Goal: Task Accomplishment & Management: Manage account settings

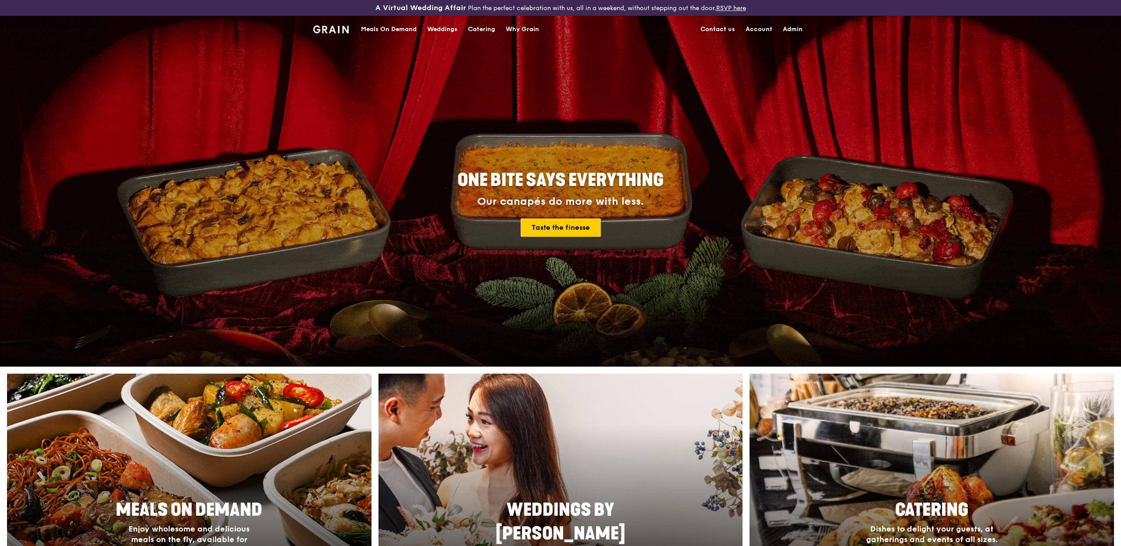
click at [790, 24] on link "Admin" at bounding box center [793, 29] width 30 height 26
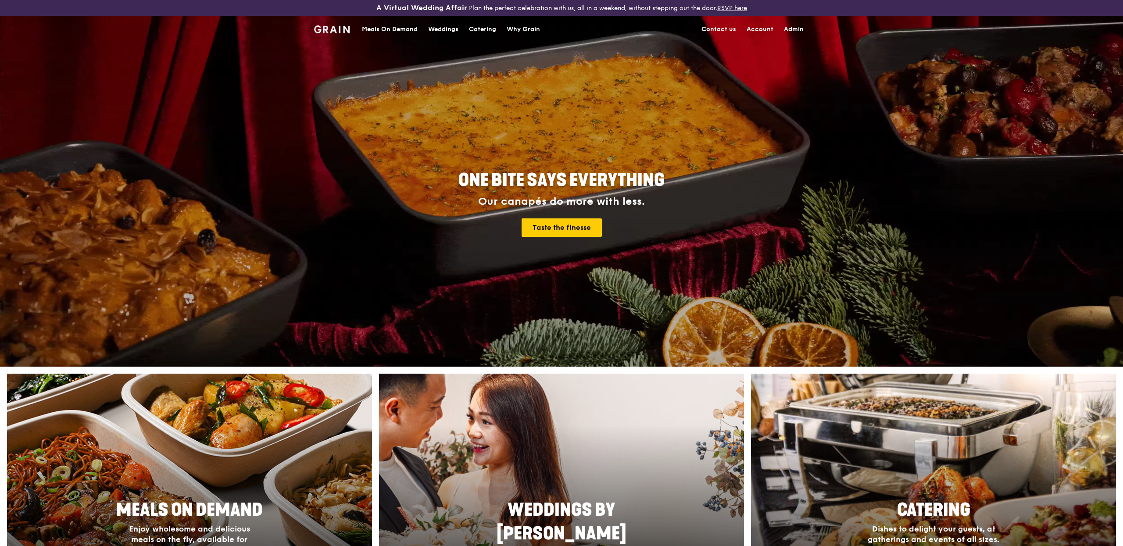
select select "100"
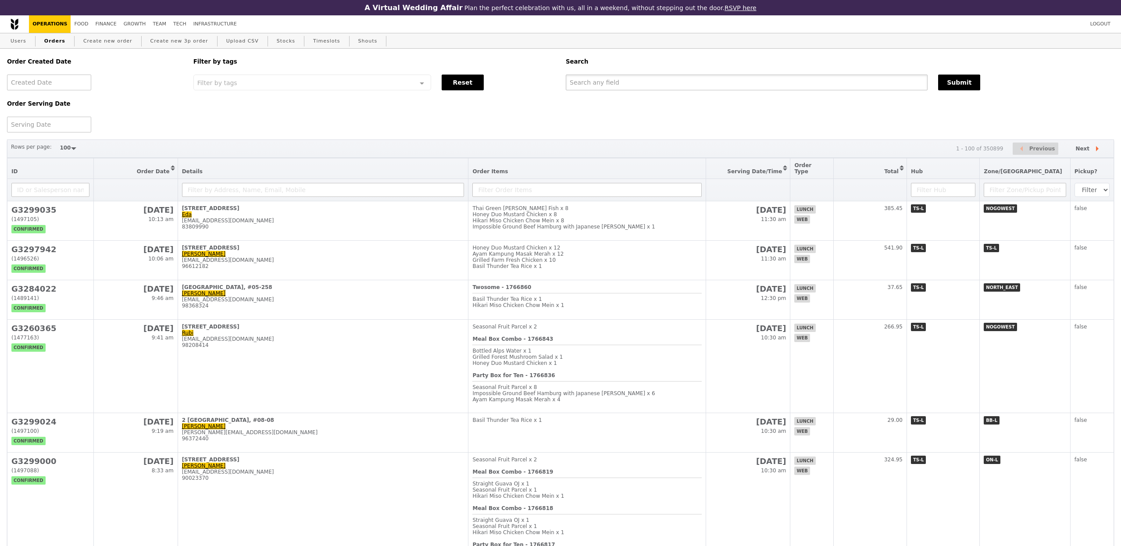
click at [706, 82] on input "text" at bounding box center [747, 83] width 362 height 16
paste input "[EMAIL_ADDRESS][DOMAIN_NAME]"
type input "[EMAIL_ADDRESS][DOMAIN_NAME]"
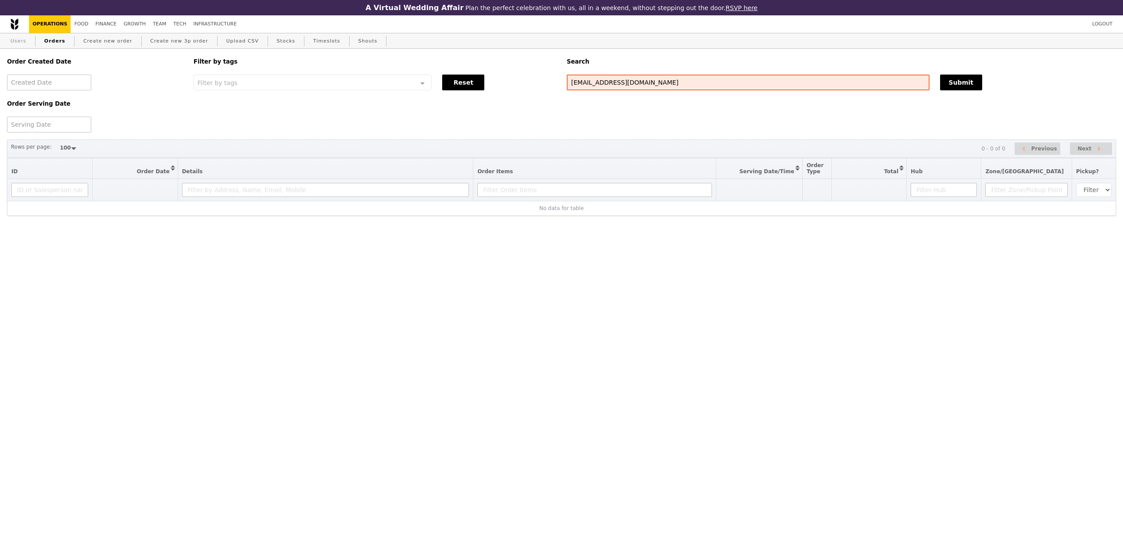
click at [27, 36] on link "Users" at bounding box center [18, 41] width 23 height 16
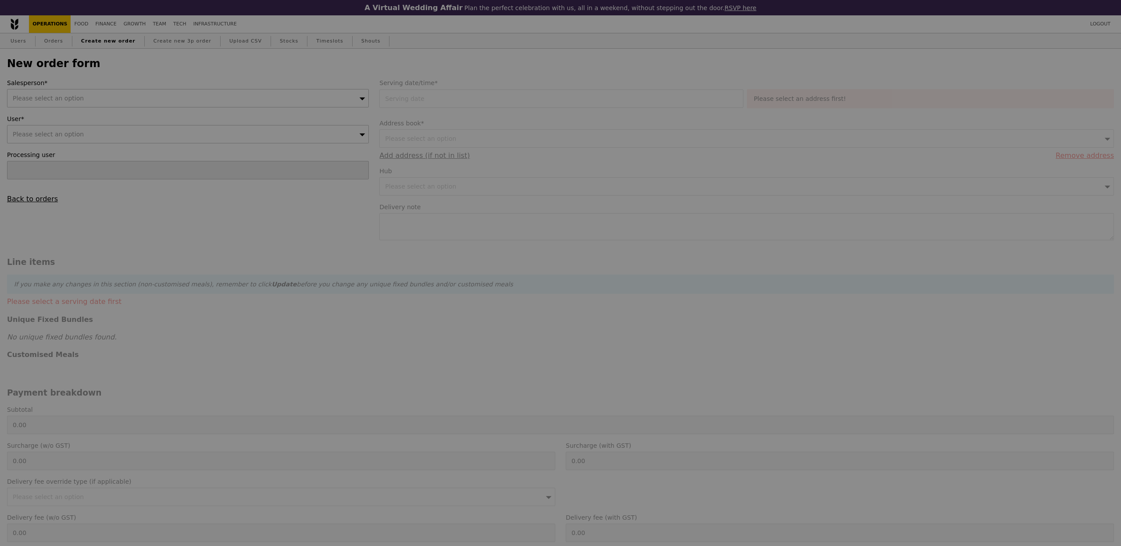
type input "Confirm"
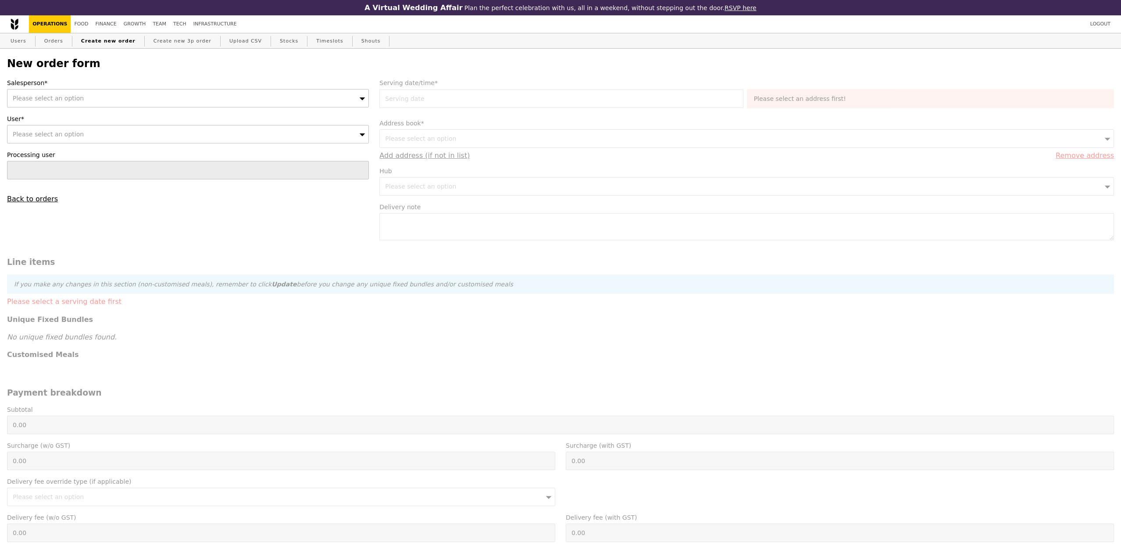
click at [99, 102] on div "Please select an option" at bounding box center [188, 98] width 362 height 18
type input "o"
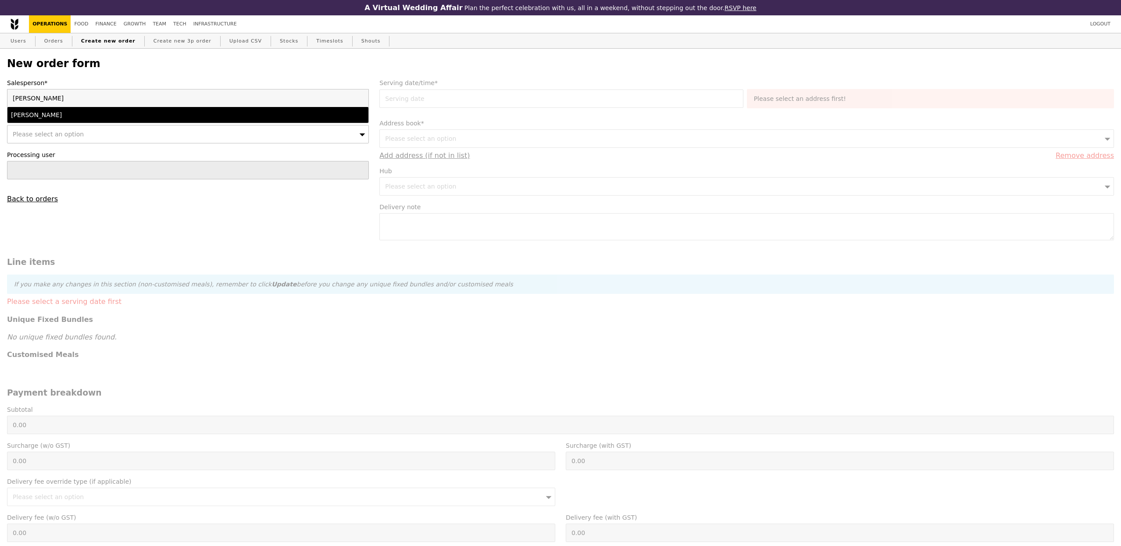
type input "jos"
click at [46, 116] on div "[PERSON_NAME]" at bounding box center [143, 115] width 265 height 9
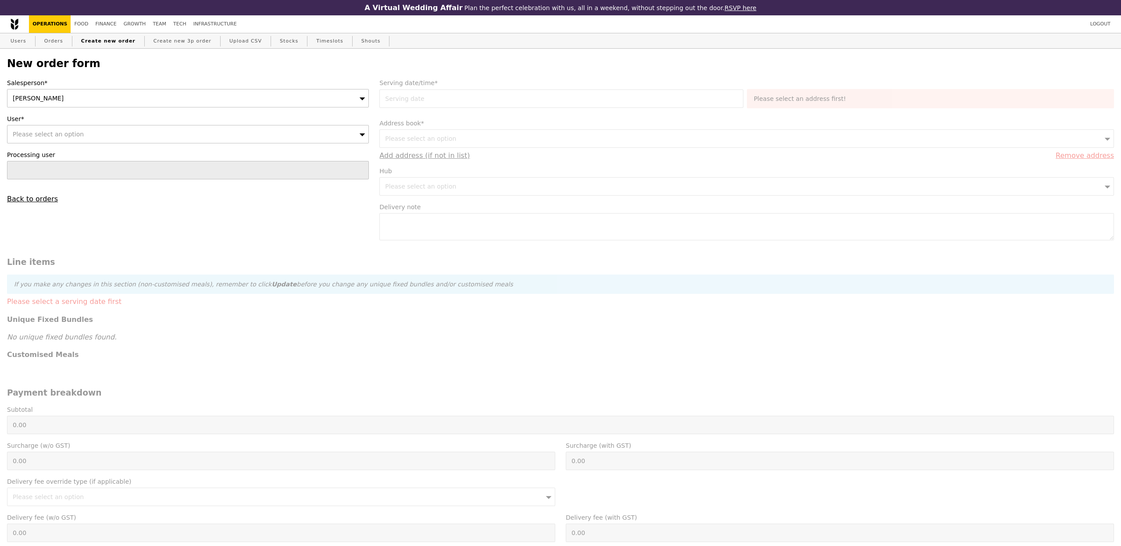
click at [46, 131] on span "Please select an option" at bounding box center [48, 134] width 71 height 7
type input "nizam"
type input "Confirm"
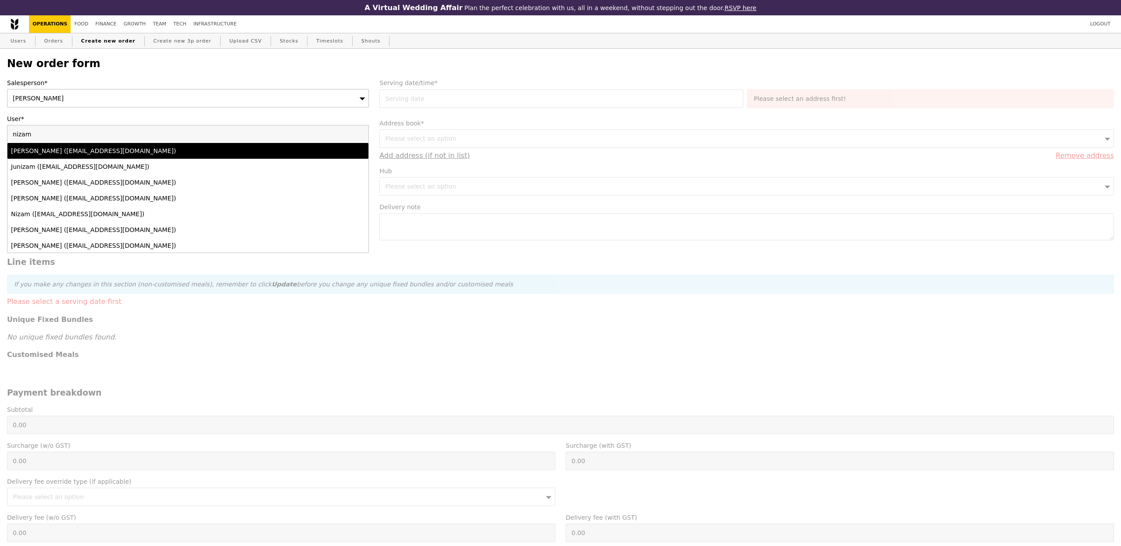
type input "nizam"
click at [56, 153] on div "Nizam MOHD IDRIS (nizam_mohd_idris@mas.gov.sg)" at bounding box center [143, 150] width 265 height 9
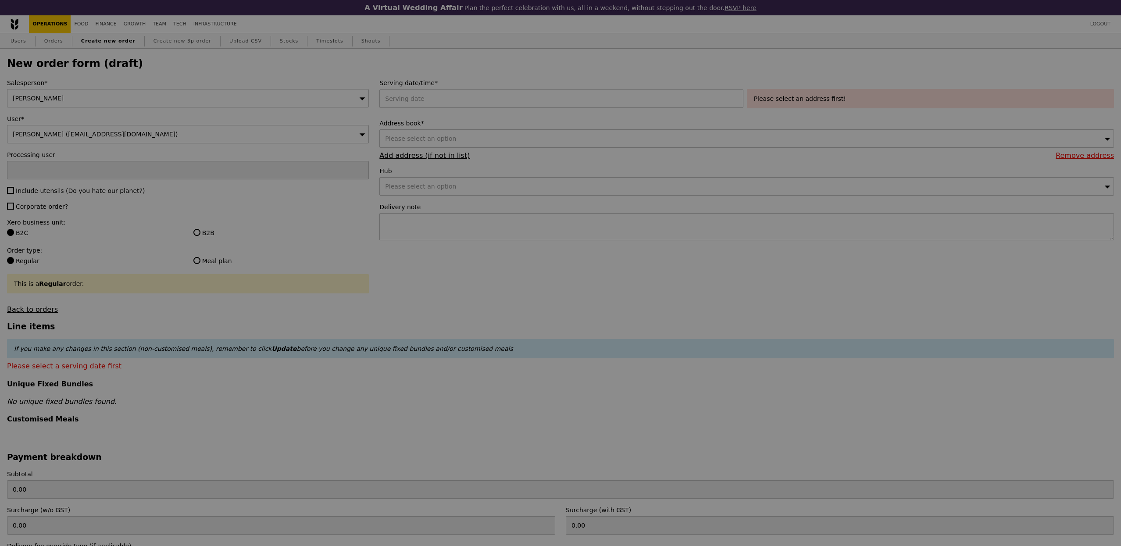
type input "Confirm"
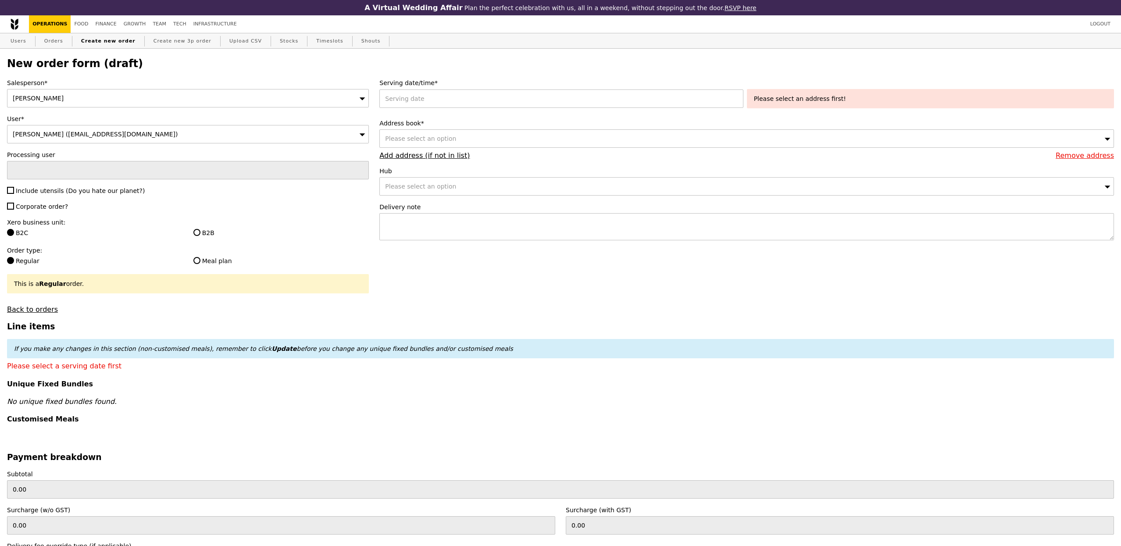
click at [496, 108] on div at bounding box center [562, 98] width 367 height 18
click at [501, 102] on div at bounding box center [562, 98] width 367 height 18
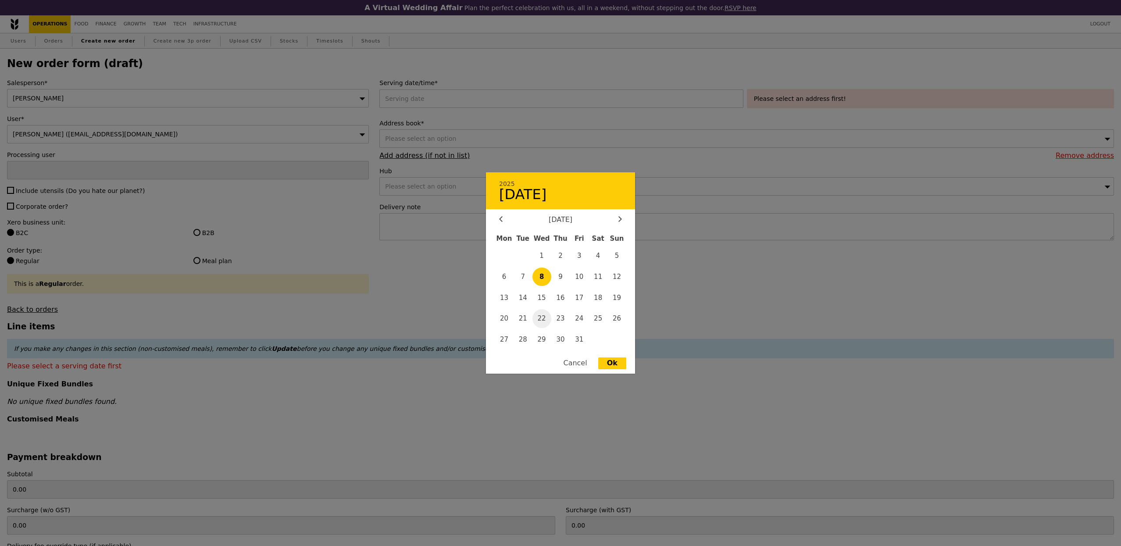
click at [546, 321] on span "22" at bounding box center [541, 318] width 19 height 19
type input "22 Oct 2025"
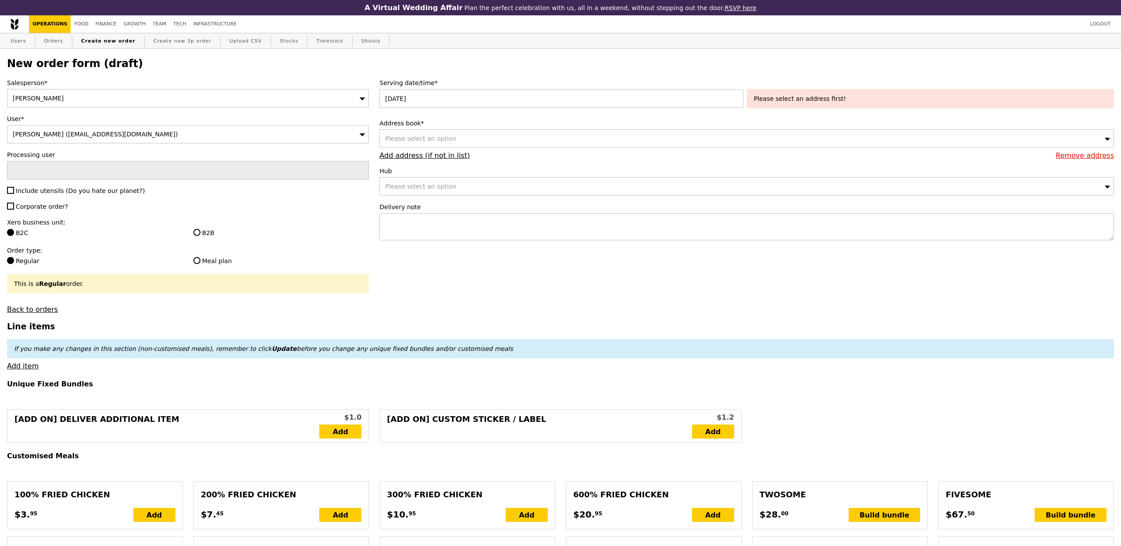
click at [465, 139] on div "Please select an option" at bounding box center [746, 138] width 735 height 18
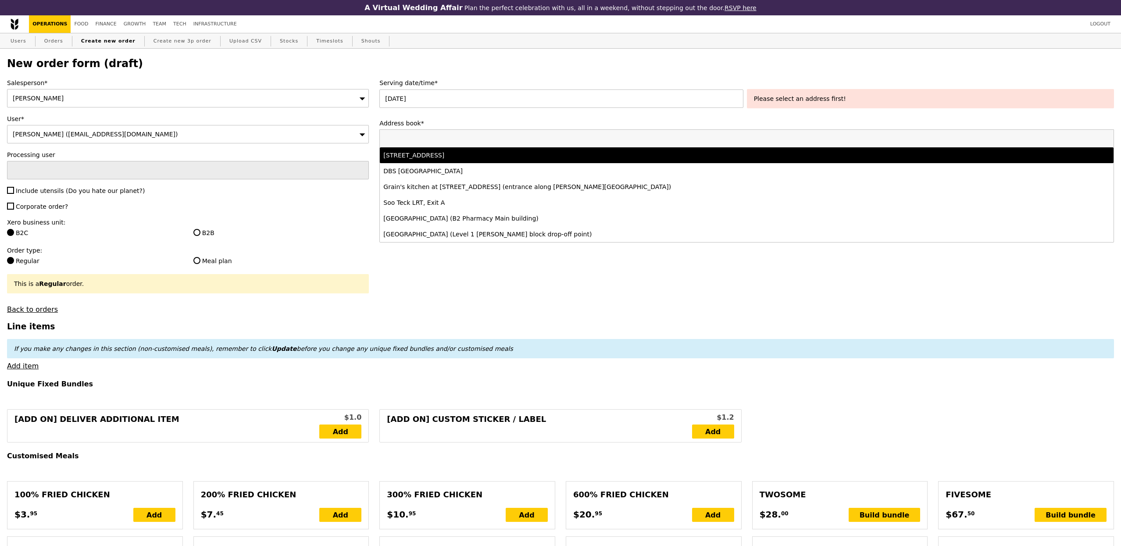
click at [503, 163] on li "10 Shenton Way, #1-00, Singapore 079117" at bounding box center [747, 155] width 734 height 16
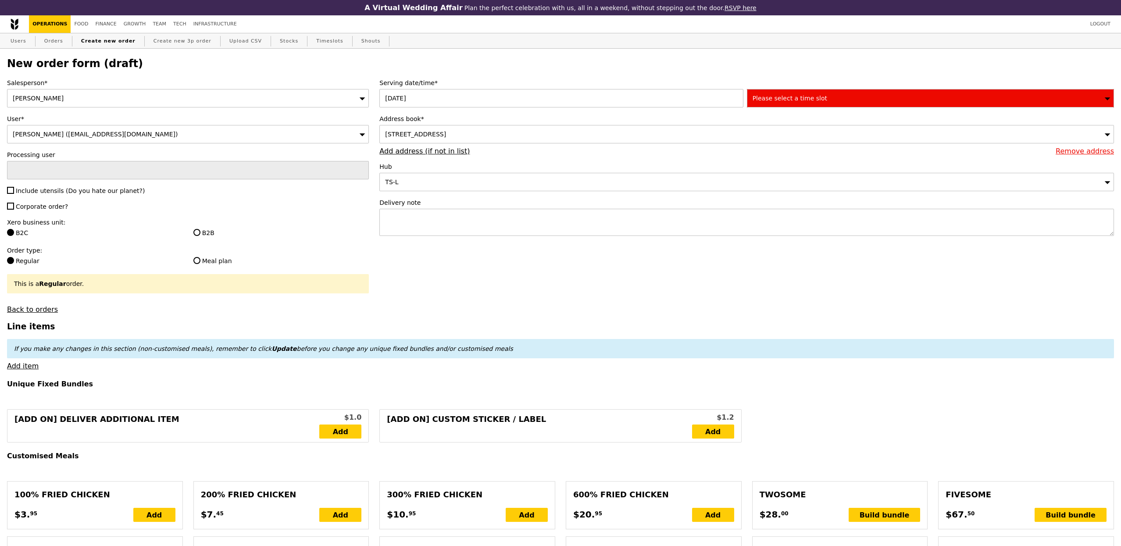
click at [770, 104] on div "Please select a time slot" at bounding box center [930, 98] width 367 height 18
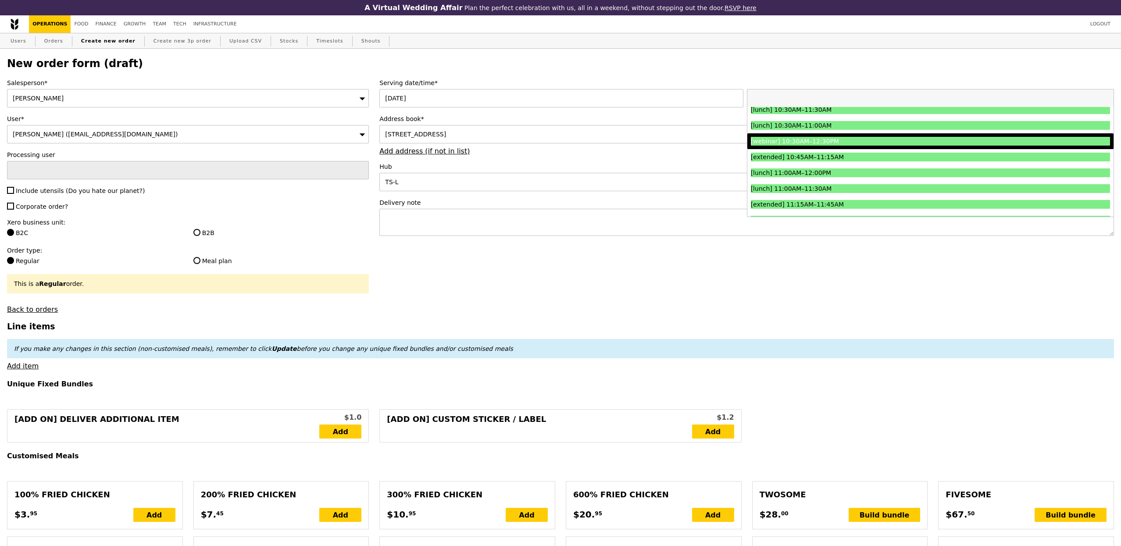
scroll to position [225, 0]
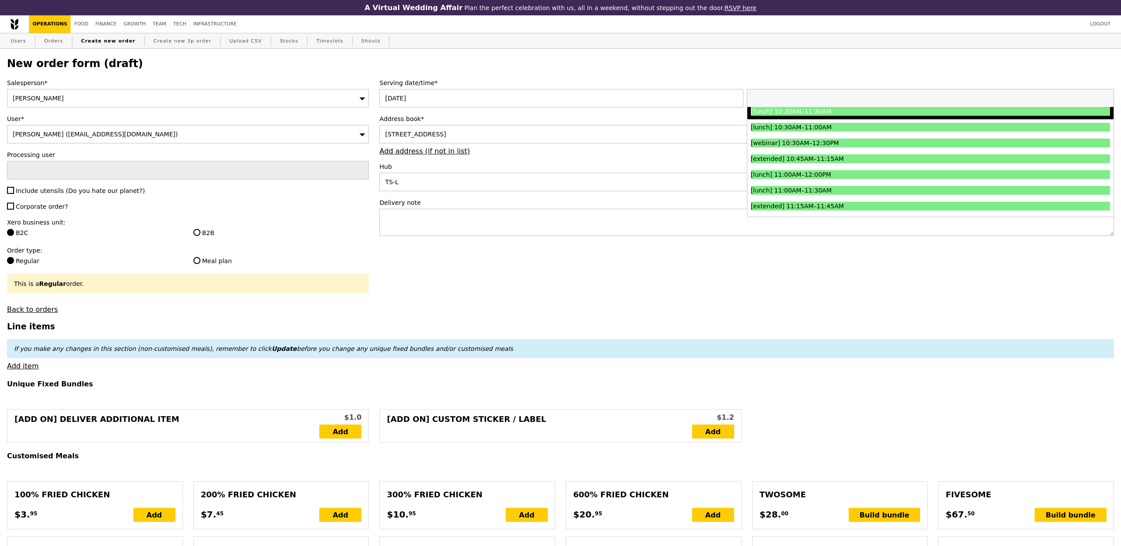
click at [828, 117] on li "[lunch] 10:30AM–11:30AM" at bounding box center [930, 111] width 366 height 16
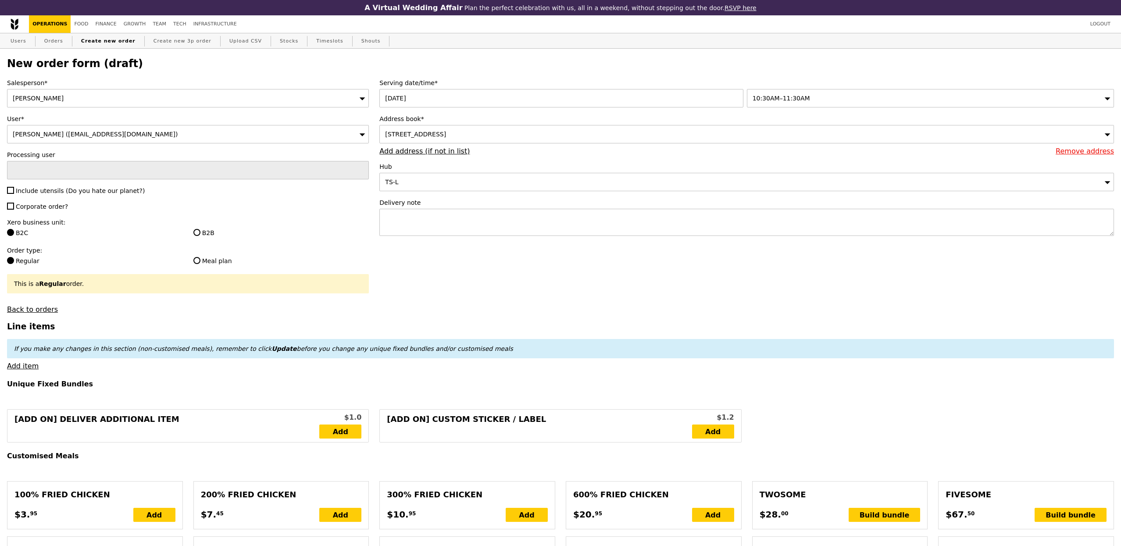
type input "Confirm"
click at [93, 183] on div "Salesperson* Joshua Moses User* Nizam MOHD IDRIS (nizam_mohd_idris@mas.gov.sg) …" at bounding box center [188, 195] width 372 height 235
click at [90, 190] on span "Include utensils (Do you hate our planet?)" at bounding box center [80, 190] width 129 height 7
click at [14, 190] on input "Include utensils (Do you hate our planet?)" at bounding box center [10, 190] width 7 height 7
checkbox input "true"
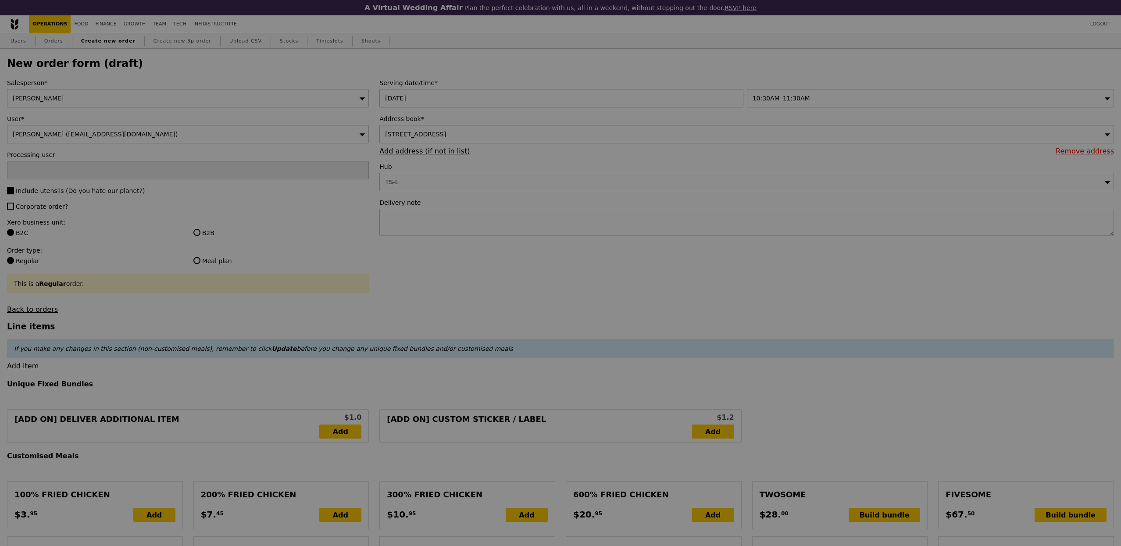
type input "Confirm"
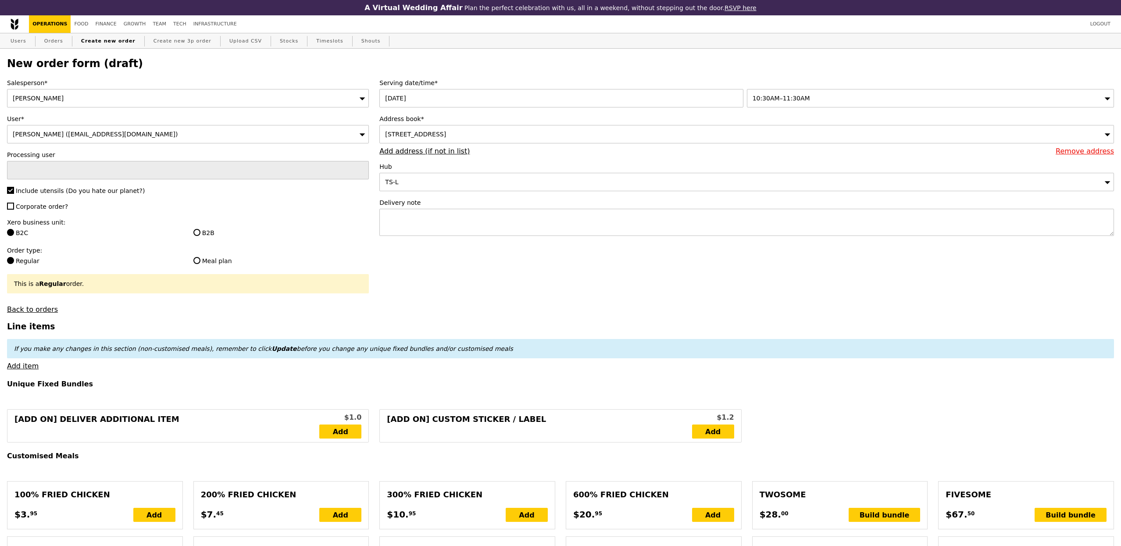
click at [45, 209] on span "Corporate order?" at bounding box center [42, 206] width 52 height 7
click at [14, 209] on input "Corporate order?" at bounding box center [10, 206] width 7 height 7
checkbox input "true"
click at [202, 232] on label "B2B" at bounding box center [281, 232] width 176 height 9
click at [200, 232] on input "B2B" at bounding box center [196, 232] width 7 height 7
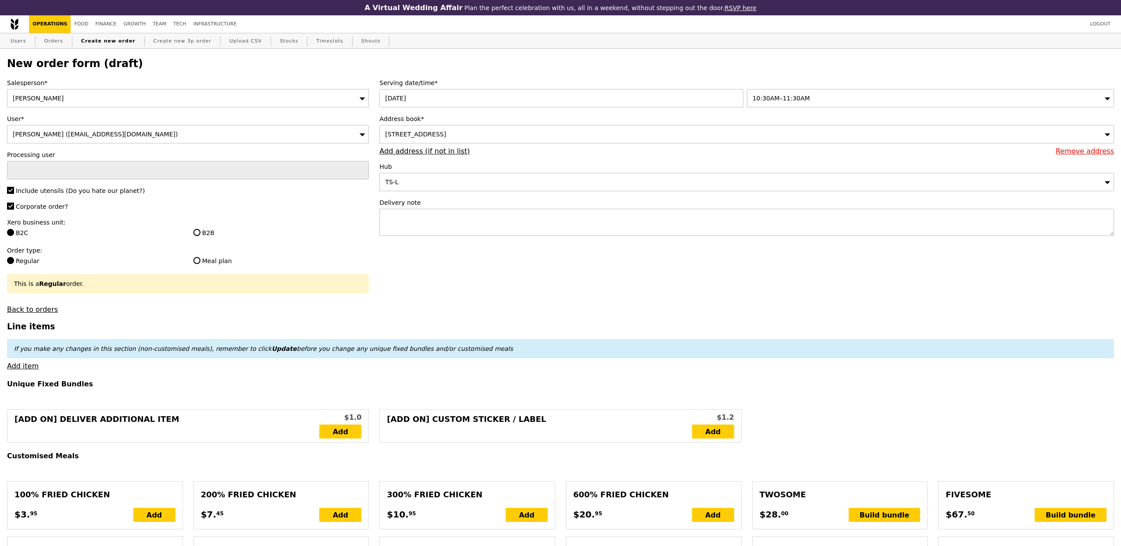
radio input "true"
type input "Loading..."
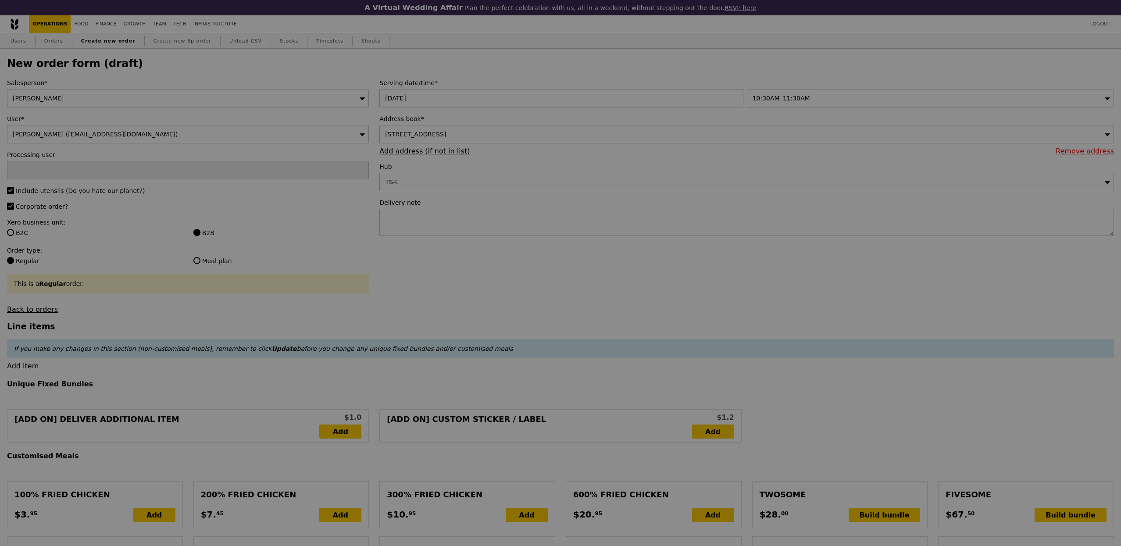
type input "1.79"
type input "1.95"
type input "12.94"
type input "14.10"
type input "16.05"
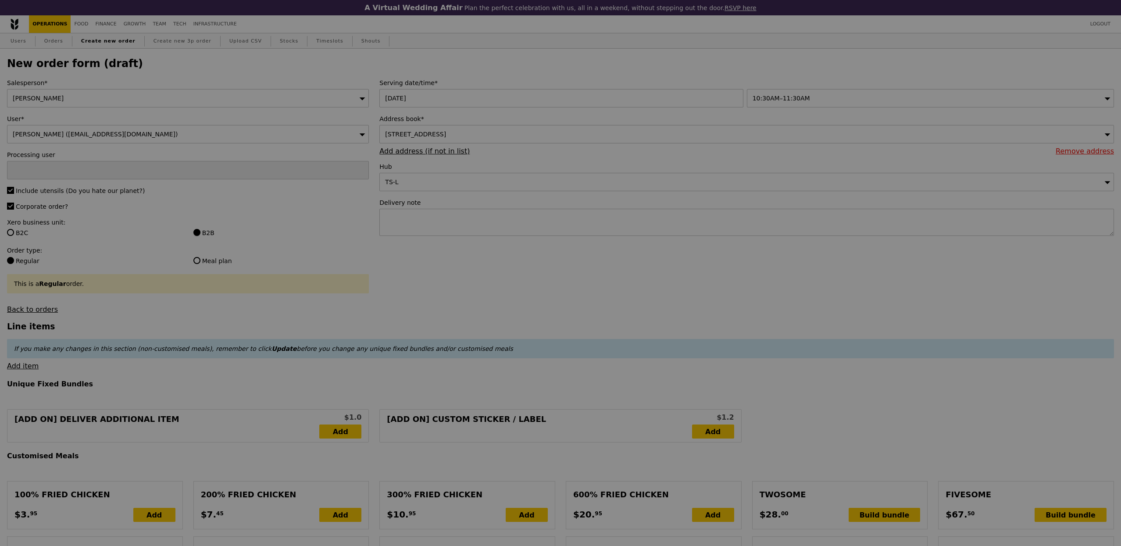
type input "Confirm"
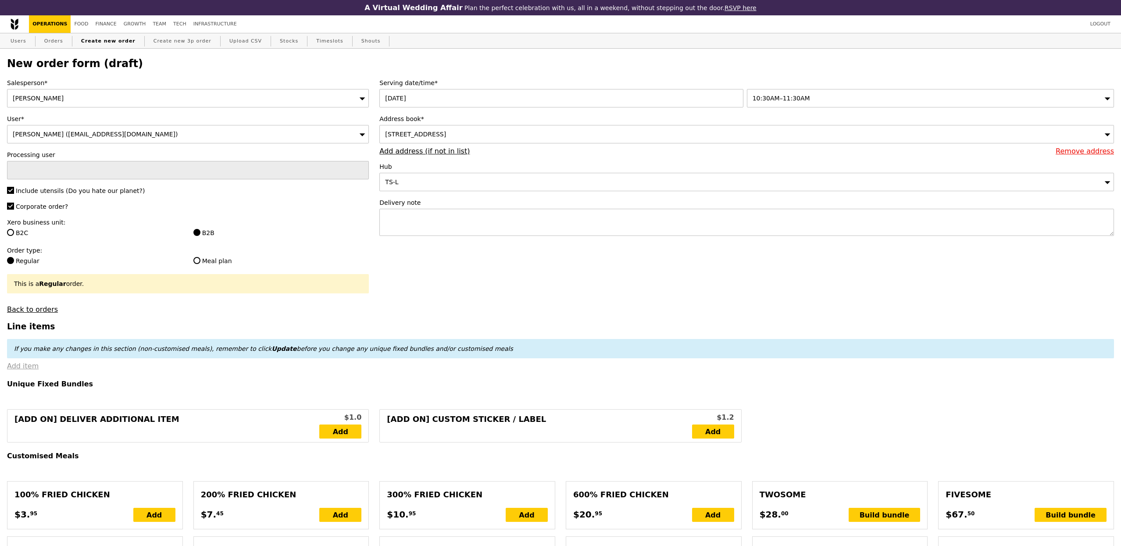
click at [22, 368] on link "Add item" at bounding box center [23, 366] width 32 height 8
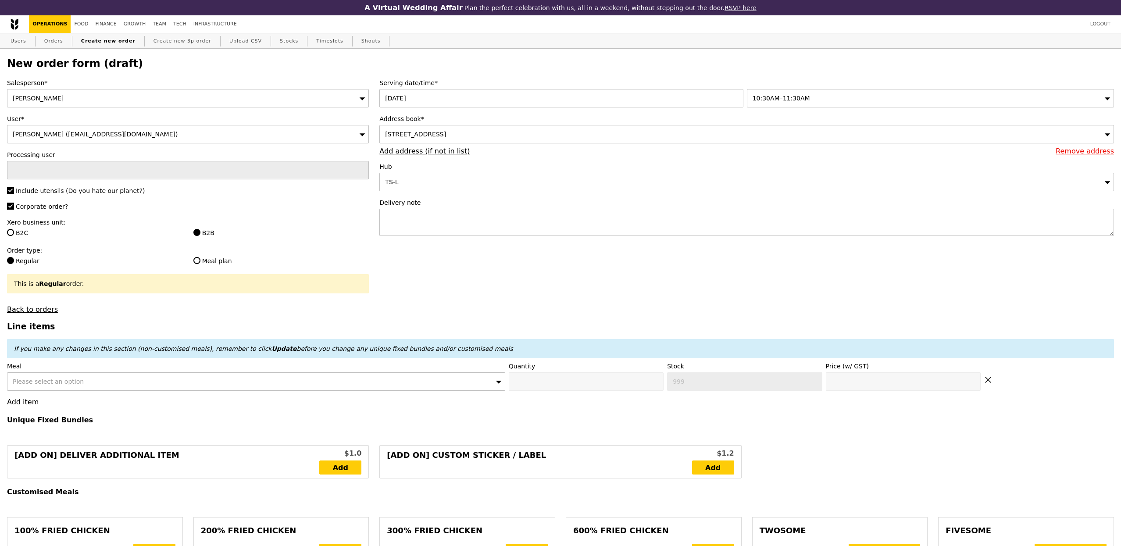
click at [101, 381] on div "Please select an option" at bounding box center [256, 381] width 498 height 18
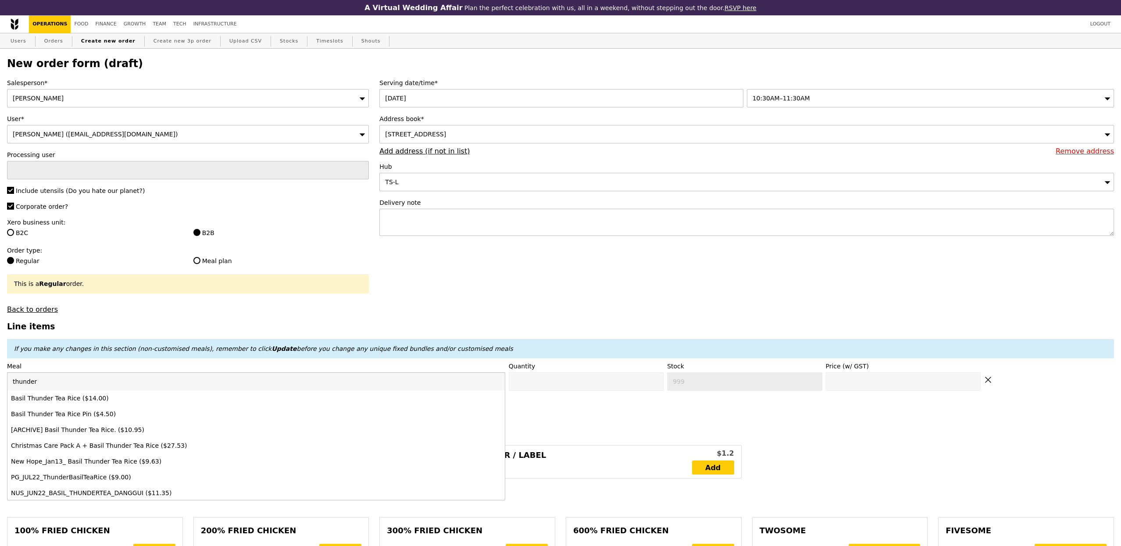
type input "thunder"
click at [117, 396] on div "Basil Thunder Tea Rice ($14.00)" at bounding box center [194, 398] width 367 height 9
type input "Confirm anyway"
type input "0"
type input "500"
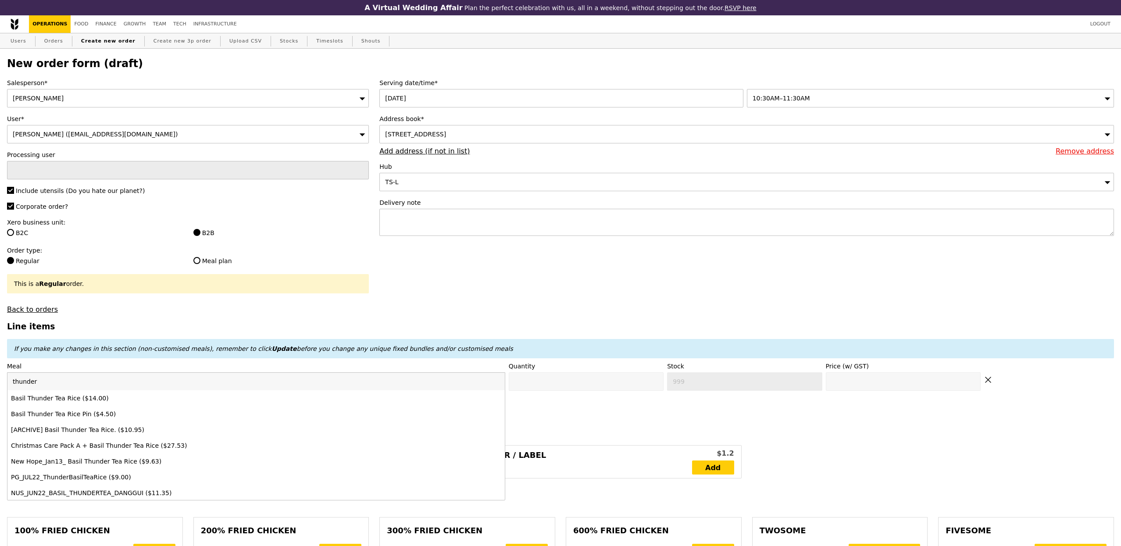
type input "14.0"
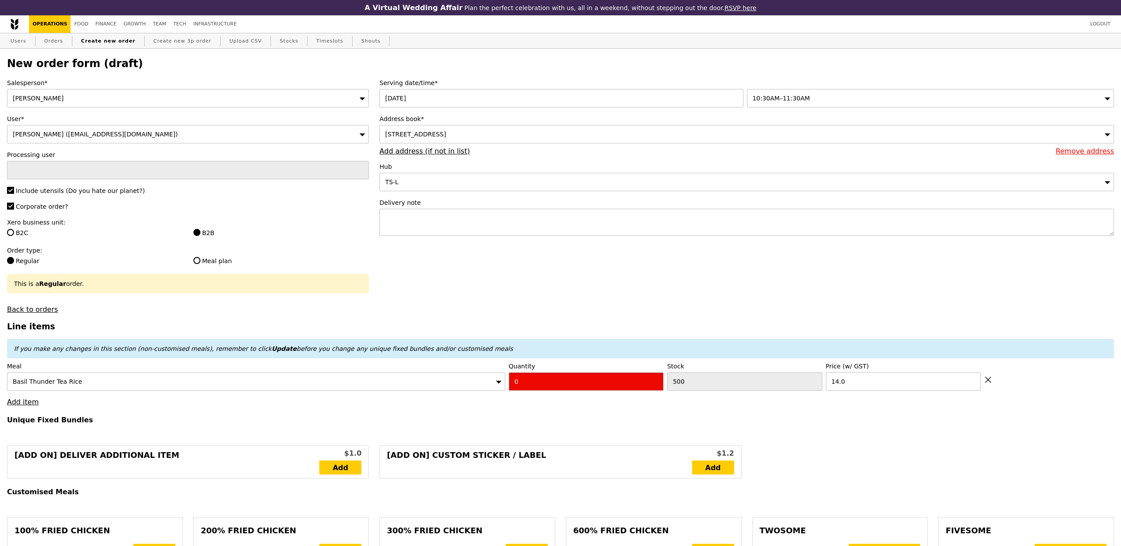
click at [572, 382] on input "0" at bounding box center [586, 381] width 155 height 18
type input "Confirm"
type input "4"
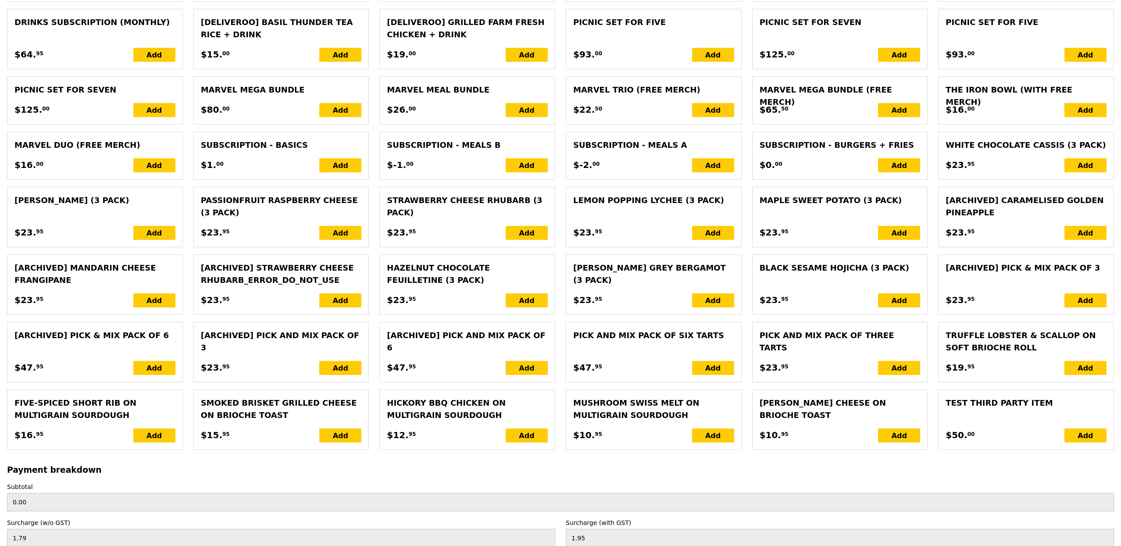
type input "Loading..."
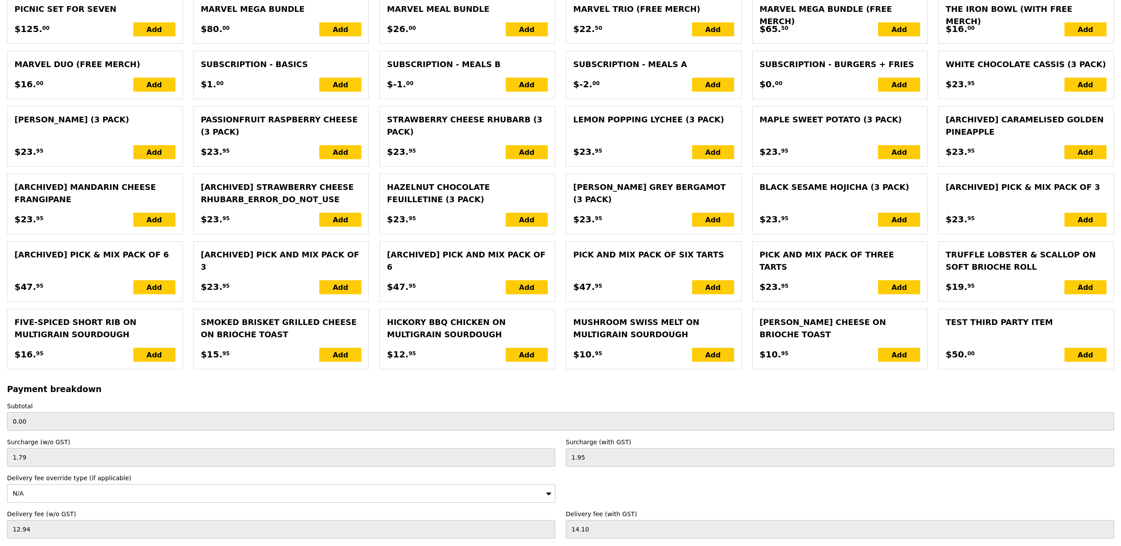
type input "56.00"
type input "7.80"
type input "8.50"
type input "66.45"
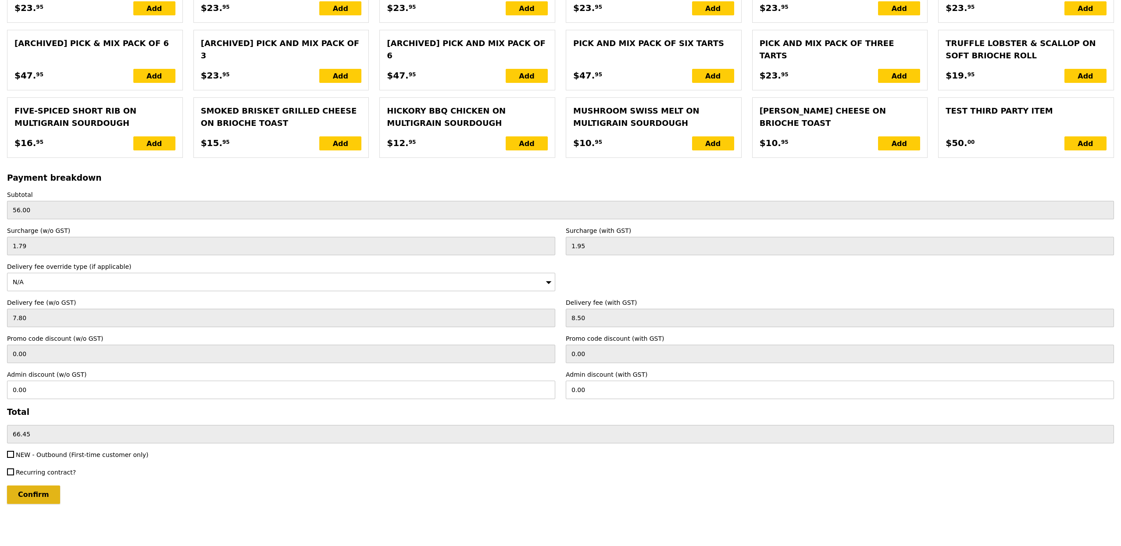
click at [43, 489] on input "Confirm" at bounding box center [33, 494] width 53 height 18
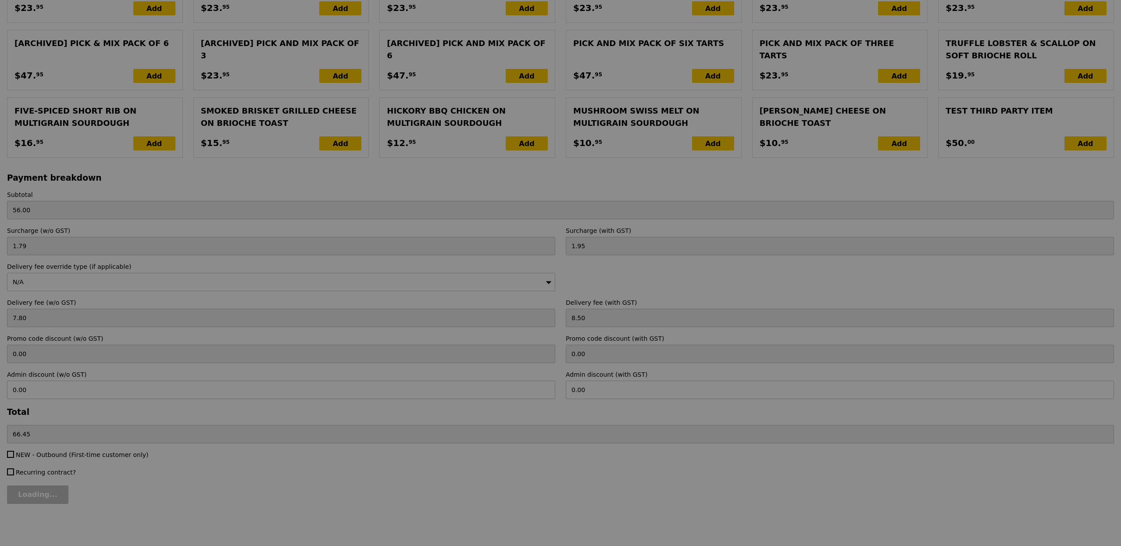
type input "Loading..."
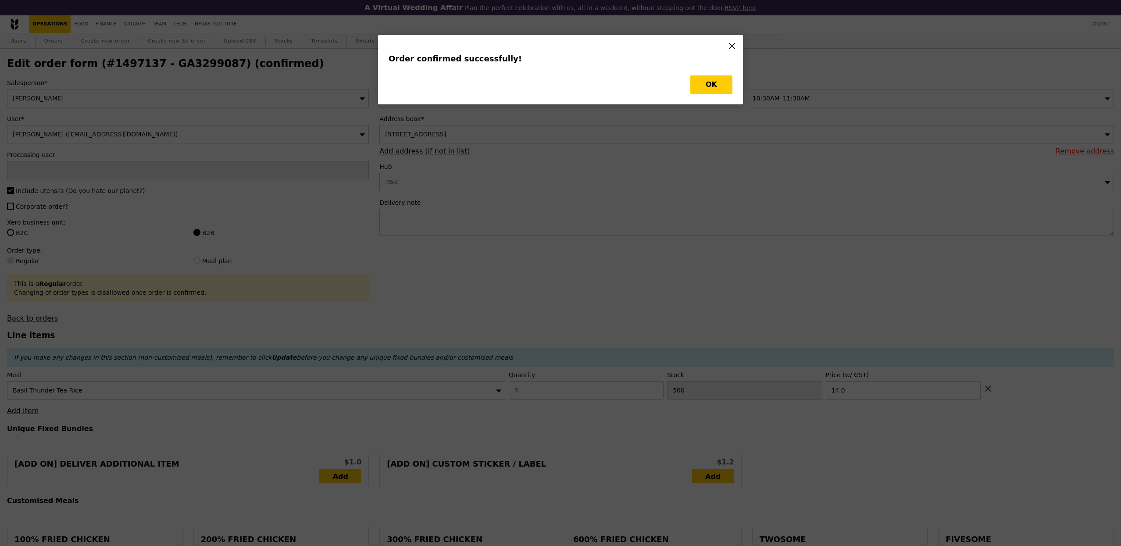
type input "[PERSON_NAME]"
type input "Loading..."
checkbox input "false"
type input "14.00"
type input "496"
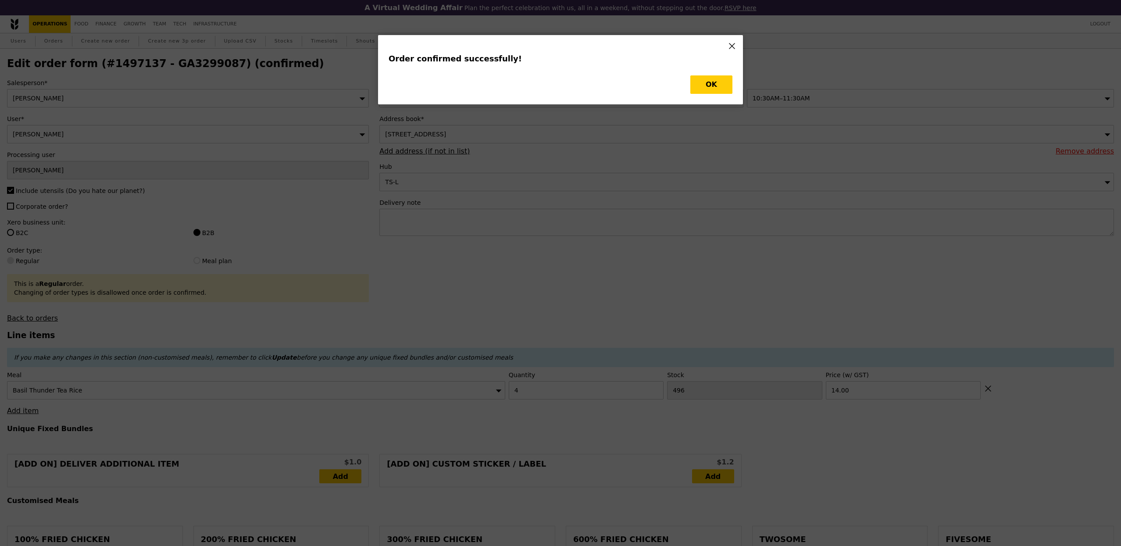
type input "Update"
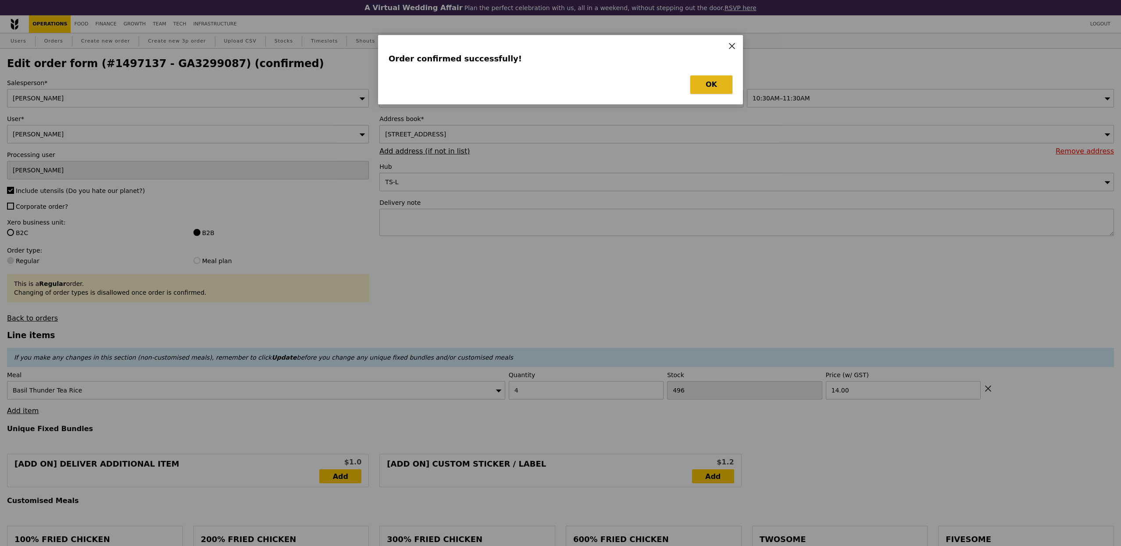
click at [696, 77] on button "OK" at bounding box center [711, 84] width 42 height 18
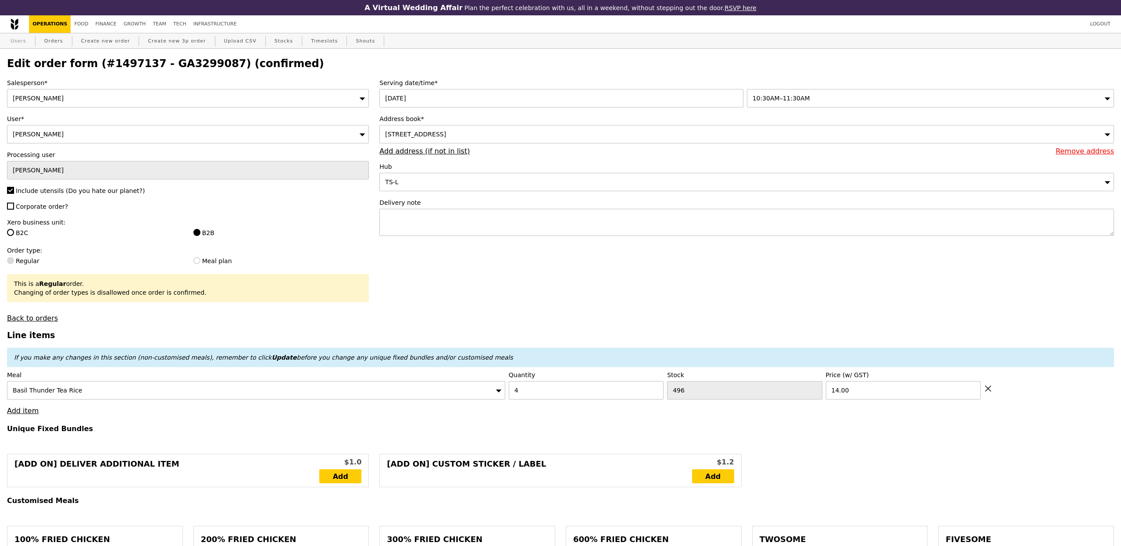
click at [17, 43] on link "Users" at bounding box center [18, 41] width 23 height 16
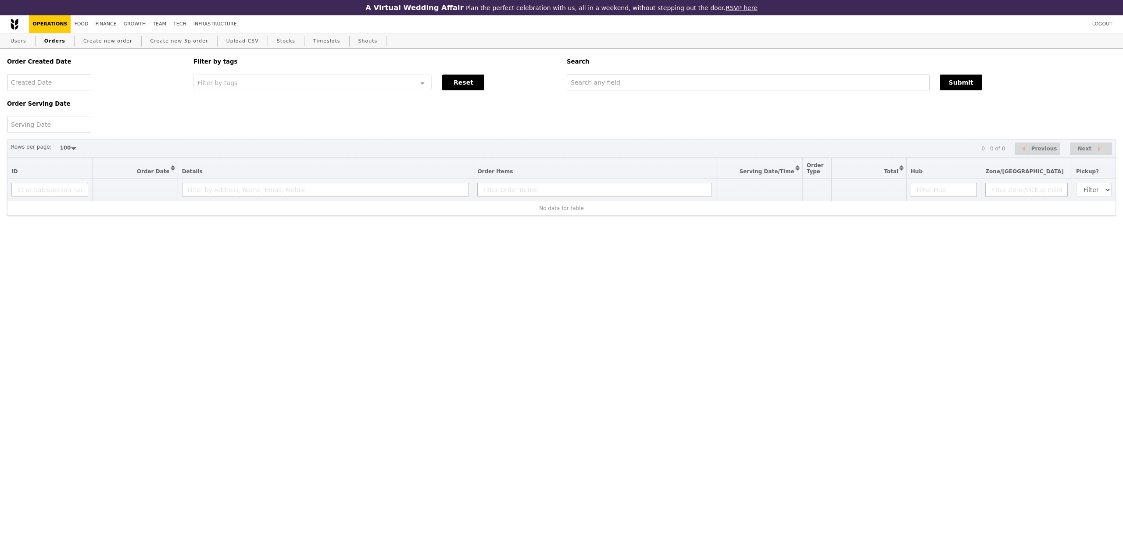
select select "100"
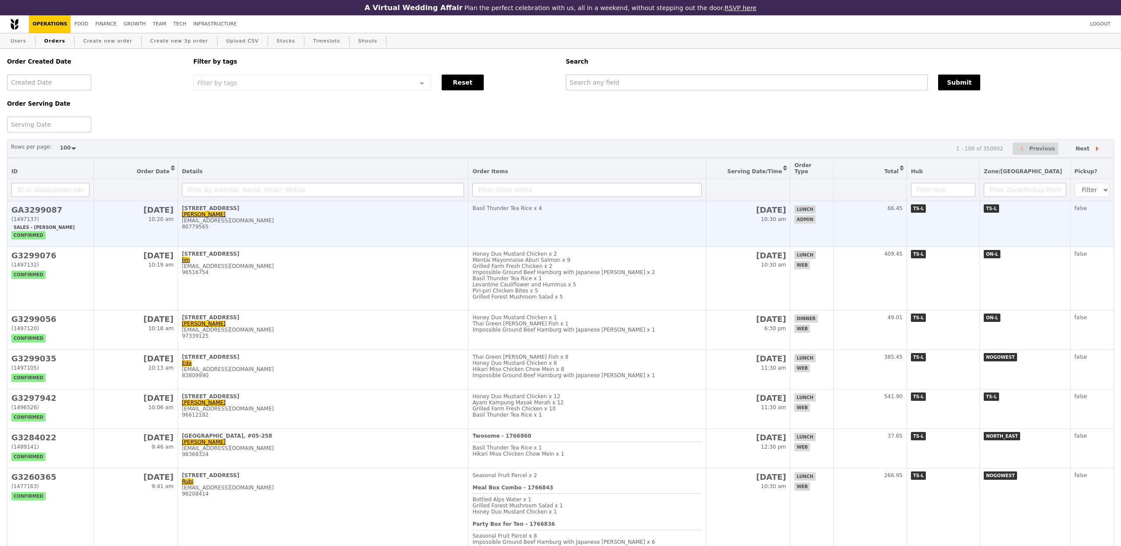
click at [306, 240] on td "[STREET_ADDRESS][PERSON_NAME] [PERSON_NAME][EMAIL_ADDRESS][DOMAIN_NAME] 80779565" at bounding box center [323, 224] width 291 height 46
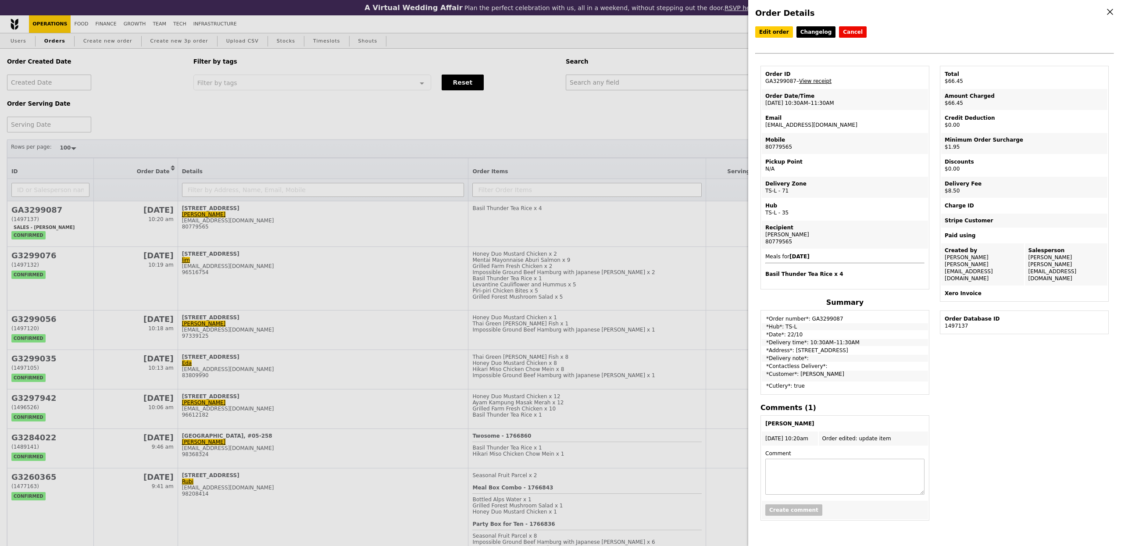
click at [810, 80] on link "View receipt" at bounding box center [815, 81] width 32 height 6
